Goal: Ask a question

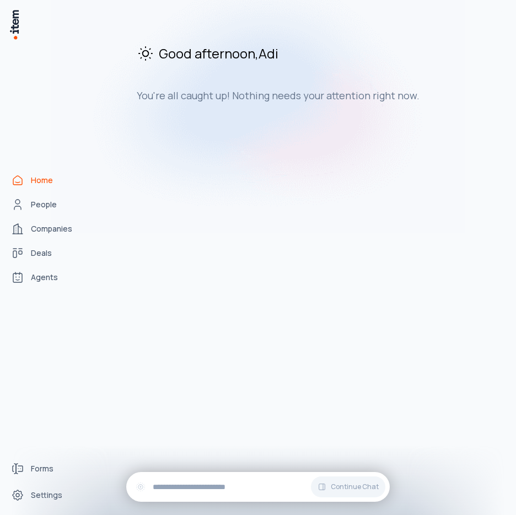
click at [465, 348] on div "Good afternoon , [PERSON_NAME] You're all caught up! Nothing needs your attenti…" at bounding box center [305, 262] width 406 height 507
drag, startPoint x: 415, startPoint y: 334, endPoint x: 785, endPoint y: 272, distance: 375.4
click at [516, 272] on html "Home People Companies Deals Agents Forms Settings Good afternoon , [PERSON_NAME…" at bounding box center [258, 257] width 516 height 515
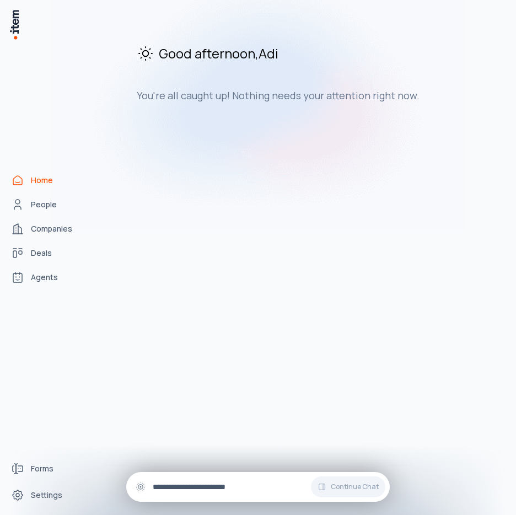
click at [202, 473] on div "Continue Chat" at bounding box center [258, 487] width 264 height 30
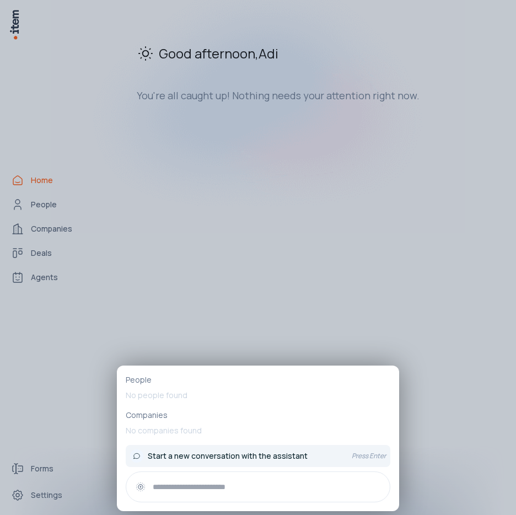
click at [230, 455] on span "Start a new conversation with the assistant" at bounding box center [228, 456] width 160 height 11
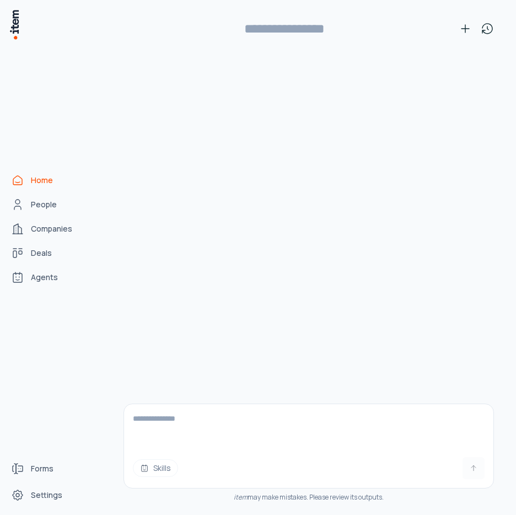
click at [223, 424] on textarea at bounding box center [309, 426] width 370 height 44
type textarea "**********"
